Goal: Navigation & Orientation: Find specific page/section

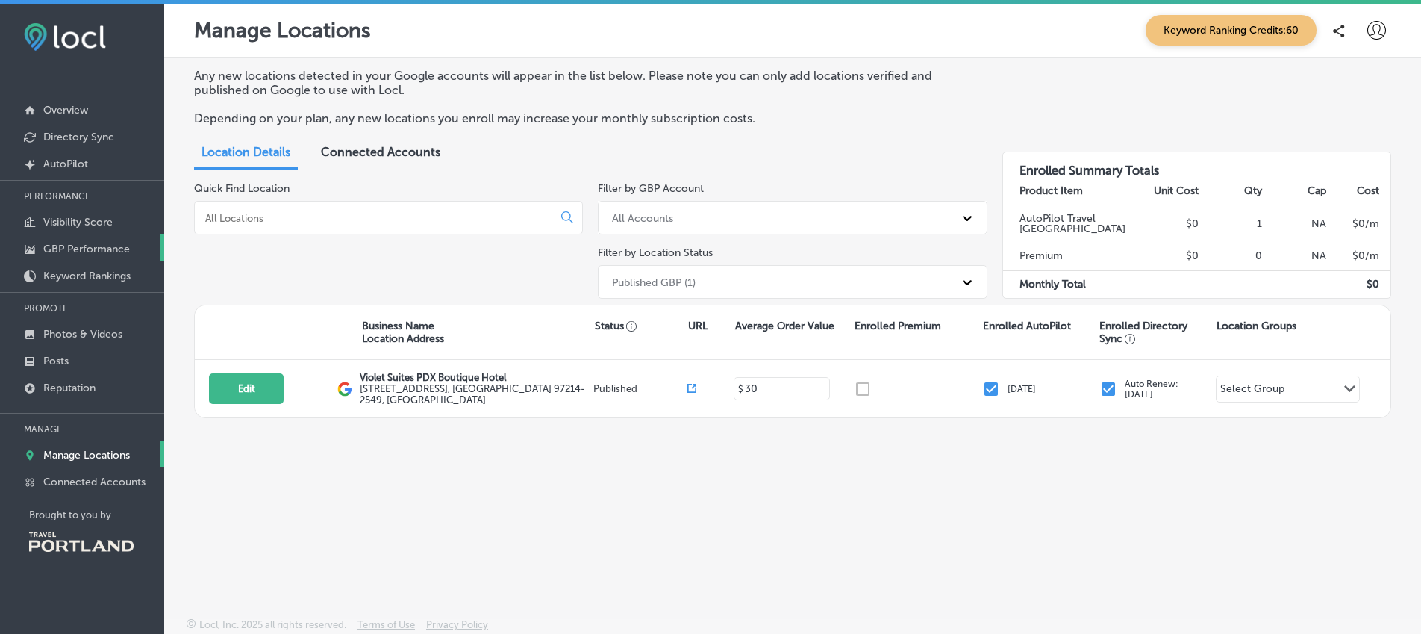
click at [97, 246] on p "GBP Performance" at bounding box center [86, 249] width 87 height 13
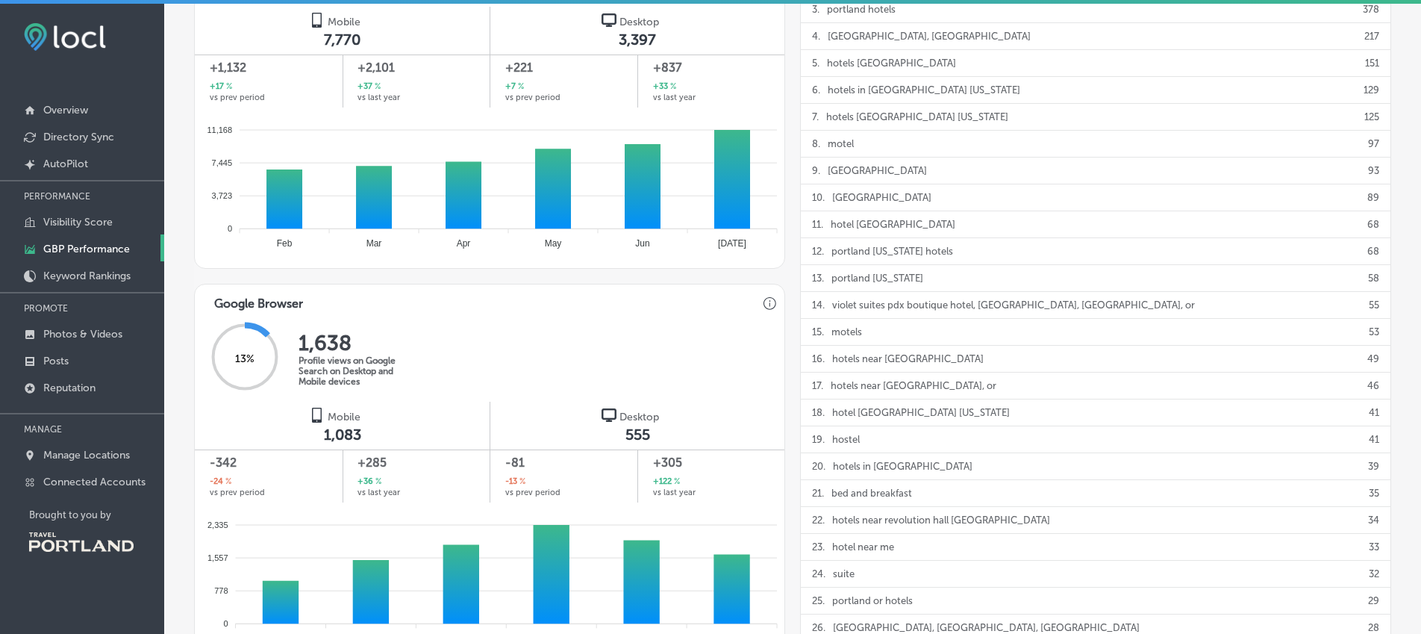
scroll to position [667, 0]
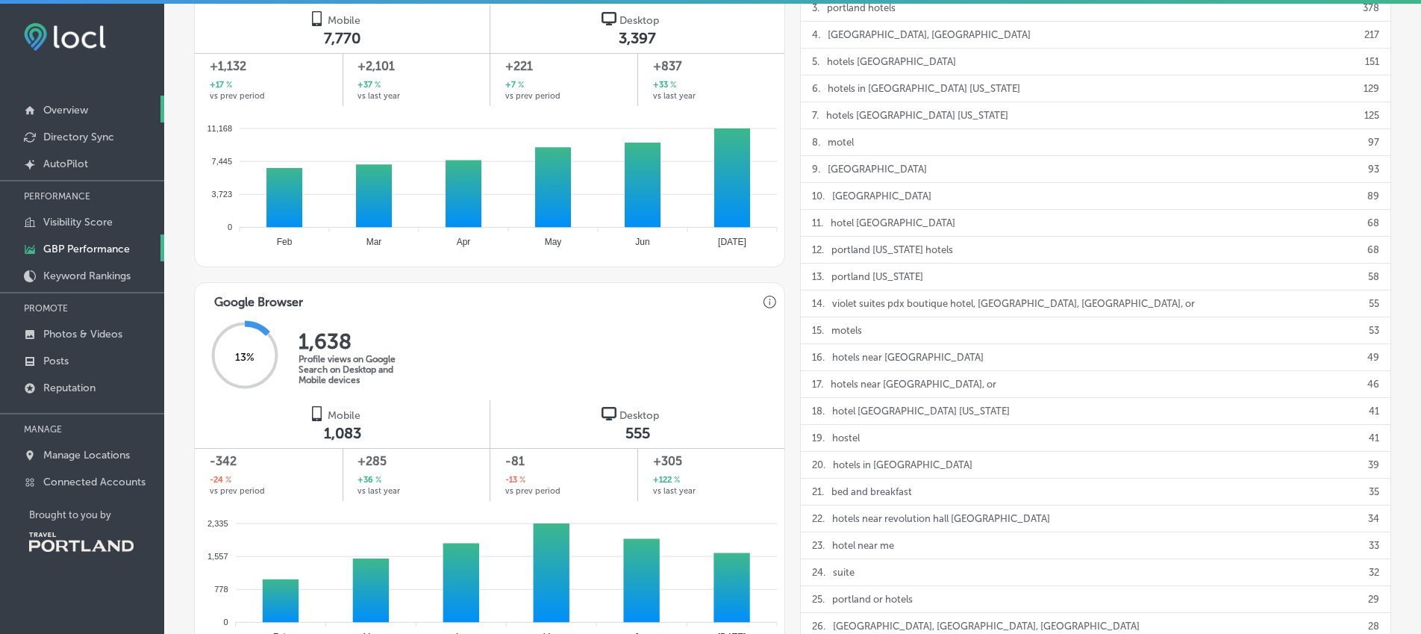
click at [75, 110] on p "Overview" at bounding box center [65, 110] width 45 height 13
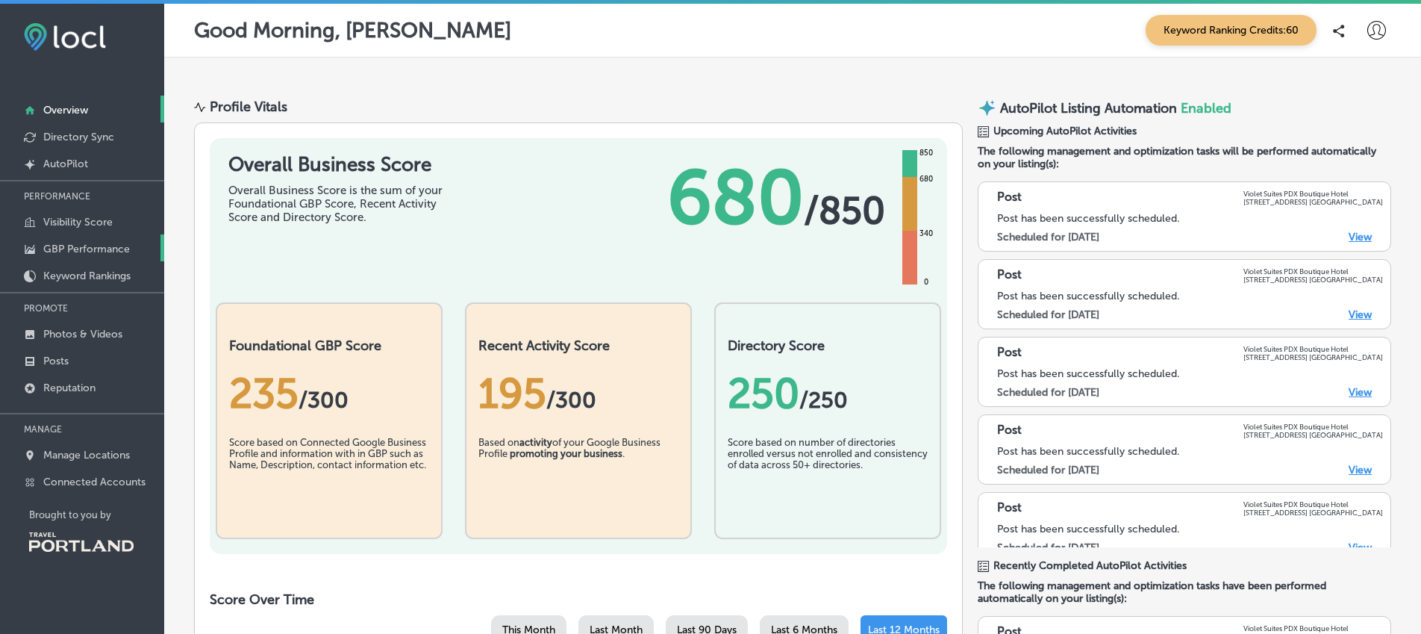
click at [99, 249] on p "GBP Performance" at bounding box center [86, 249] width 87 height 13
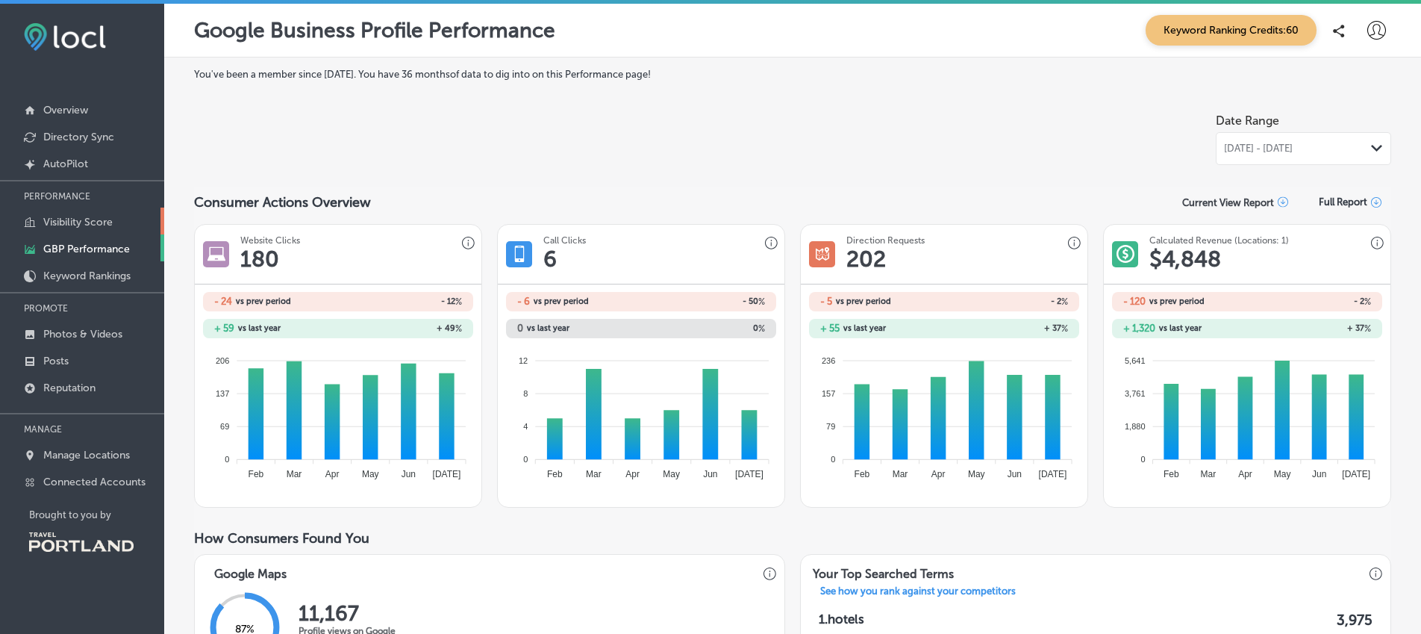
click at [102, 220] on p "Visibility Score" at bounding box center [77, 222] width 69 height 13
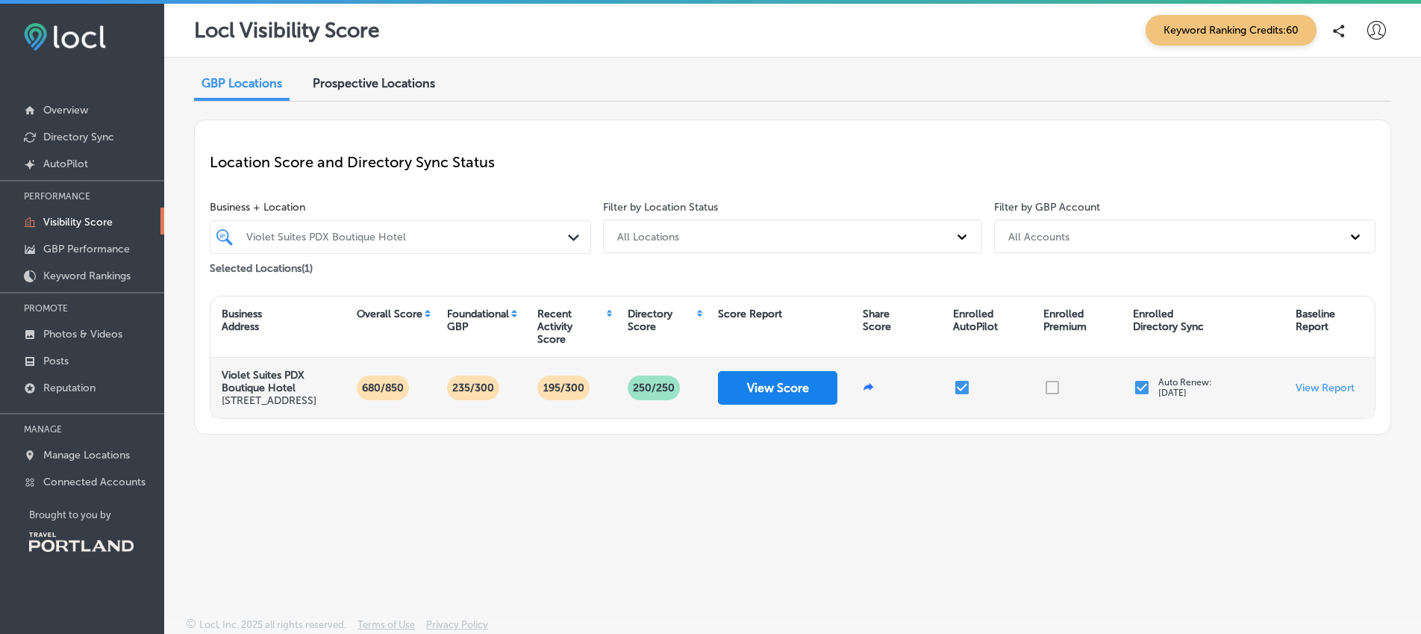
click at [758, 393] on button "View Score" at bounding box center [777, 388] width 119 height 34
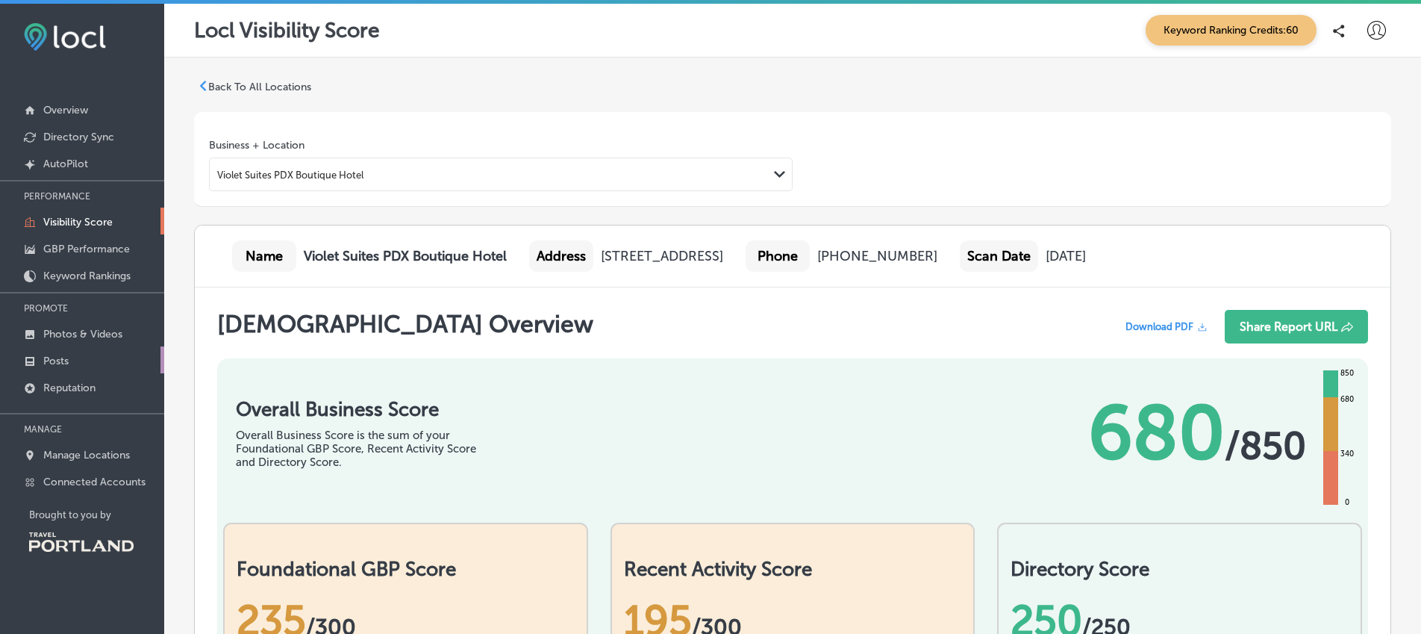
click at [57, 358] on p "Posts" at bounding box center [55, 361] width 25 height 13
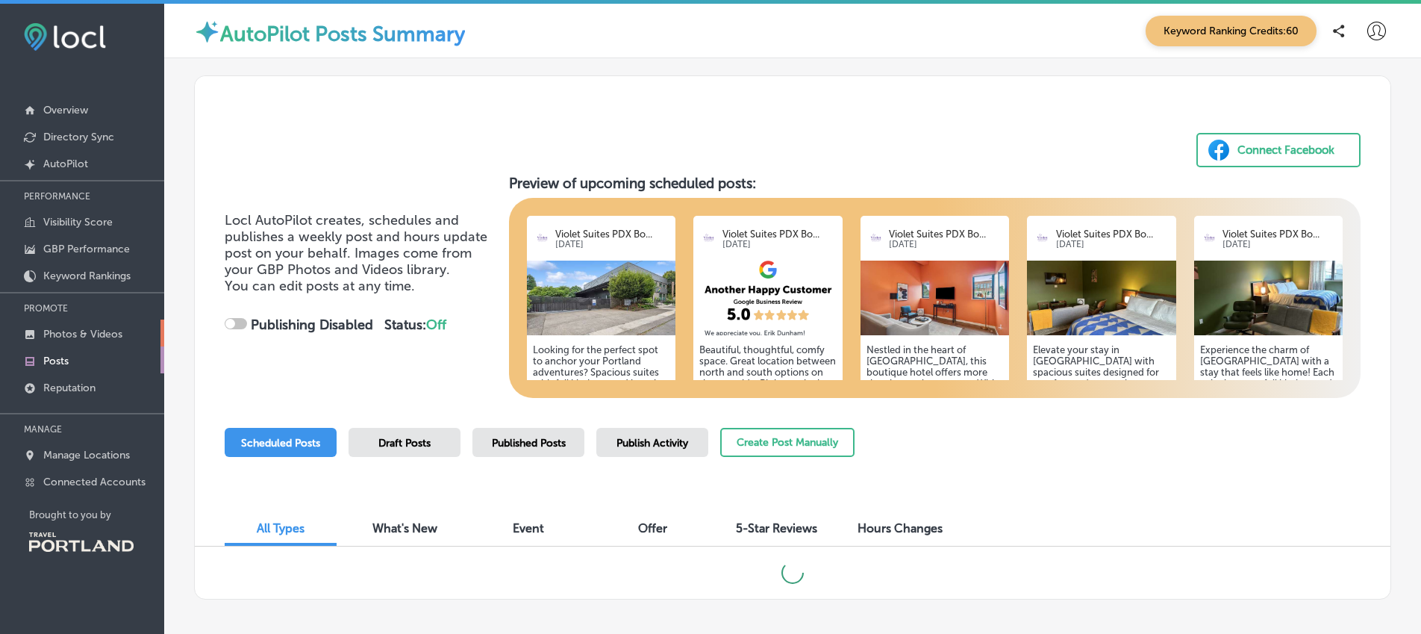
checkbox input "true"
